Goal: Check status

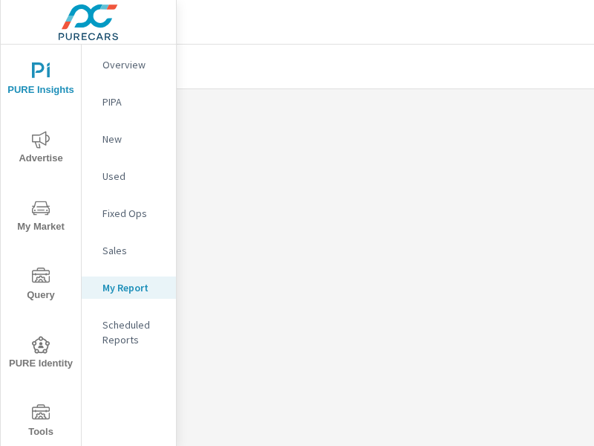
scroll to position [443, 899]
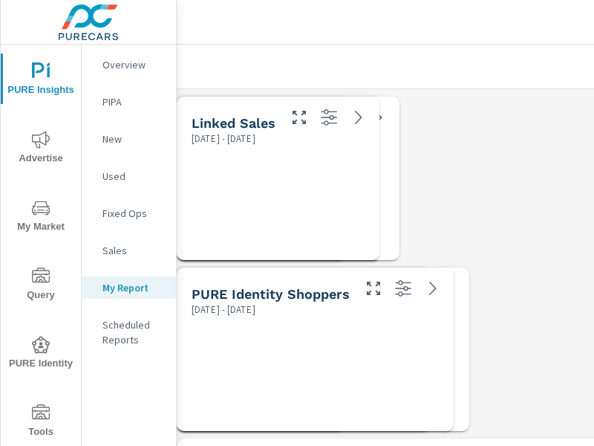
scroll to position [4962, 899]
